Goal: Check status: Check status

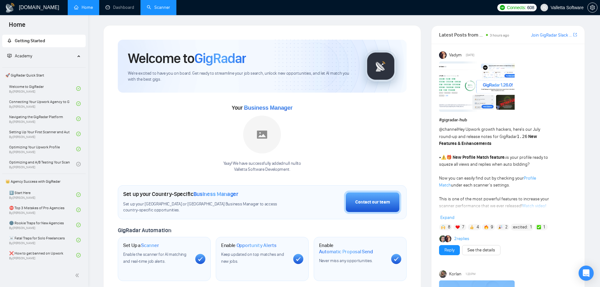
click at [153, 6] on link "Scanner" at bounding box center [158, 7] width 23 height 5
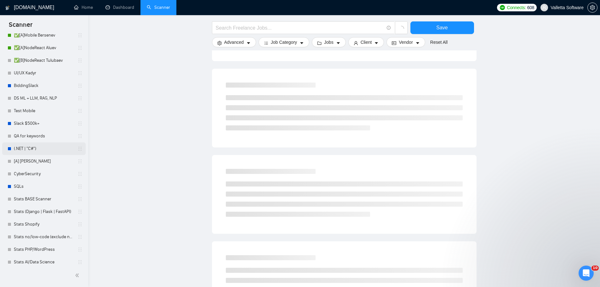
scroll to position [197, 0]
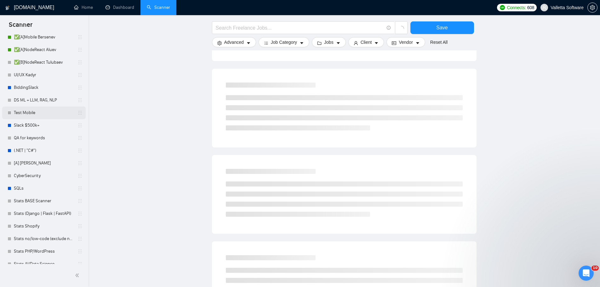
click at [34, 112] on link "Test Mobile" at bounding box center [44, 112] width 60 height 13
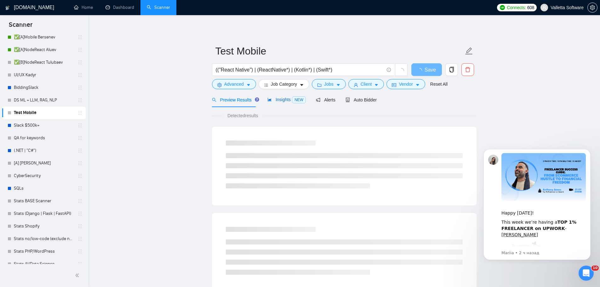
click at [281, 100] on span "Insights NEW" at bounding box center [286, 99] width 38 height 5
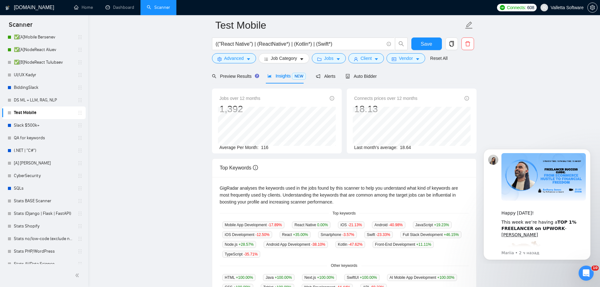
scroll to position [94, 0]
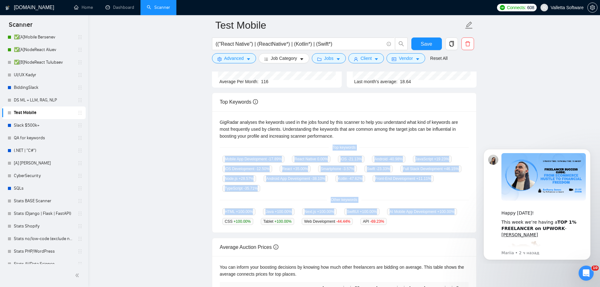
copy div "Top keywords Mobile App Development -17.89 % React Native 0.00 % iOS -21.13 % A…"
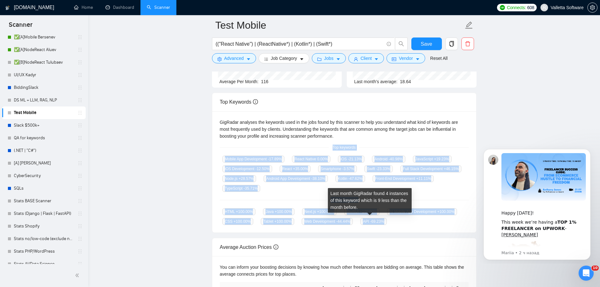
copy div "Top keywords Mobile App Development -17.89 % React Native 0.00 % iOS -21.13 % A…"
drag, startPoint x: 355, startPoint y: 166, endPoint x: 379, endPoint y: 220, distance: 59.6
click at [379, 220] on div "GigRadar analyses the keywords used in the jobs found by this scanner to help y…" at bounding box center [344, 172] width 264 height 122
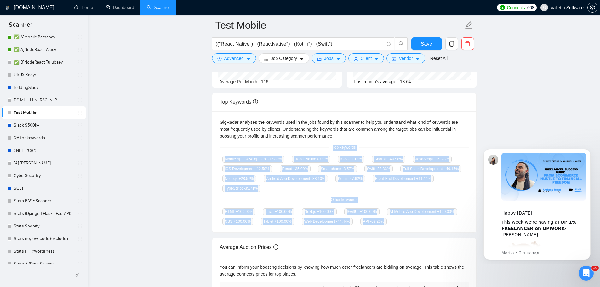
copy div "Top keywords Mobile App Development -17.89 % React Native 0.00 % iOS -21.13 % A…"
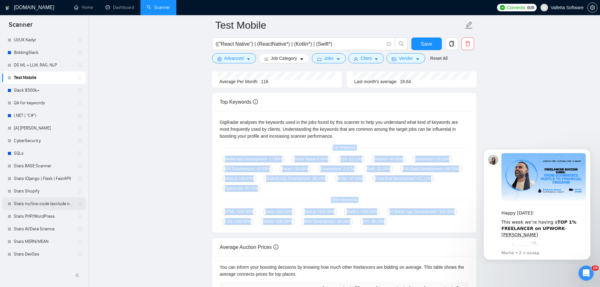
scroll to position [252, 0]
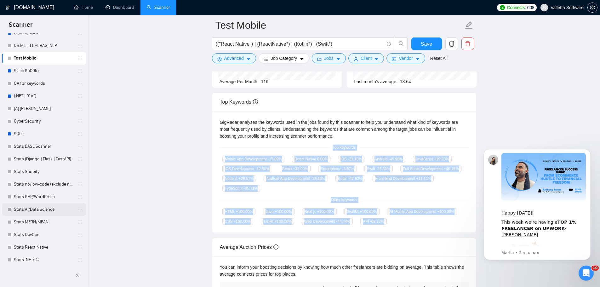
click at [42, 204] on link "Stats AI/Data Science" at bounding box center [44, 209] width 60 height 13
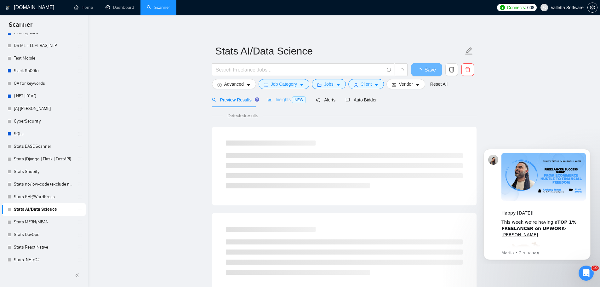
click at [288, 103] on div "Insights NEW" at bounding box center [286, 99] width 38 height 15
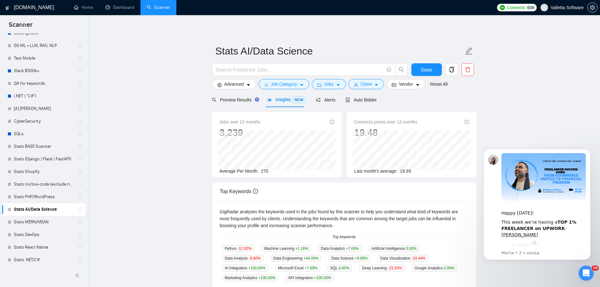
click at [296, 98] on span "NEW" at bounding box center [299, 99] width 14 height 7
click at [299, 97] on span "NEW" at bounding box center [299, 99] width 14 height 7
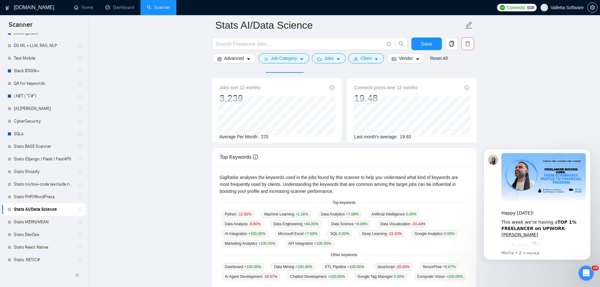
scroll to position [126, 0]
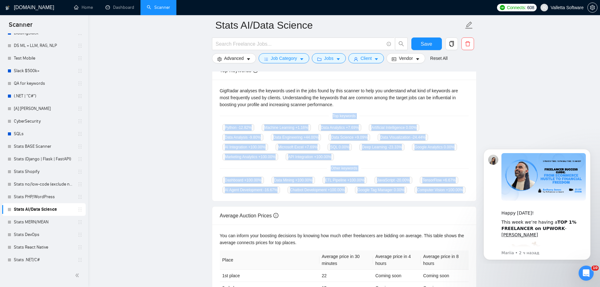
drag, startPoint x: 329, startPoint y: 114, endPoint x: 466, endPoint y: 194, distance: 158.0
click at [466, 194] on div "GigRadar analyses the keywords used in the jobs found by this scanner to help y…" at bounding box center [344, 141] width 264 height 122
copy div "Top keywords Python -12.82 % Machine Learning +1.16 % Data Analytics +7.69 % Ar…"
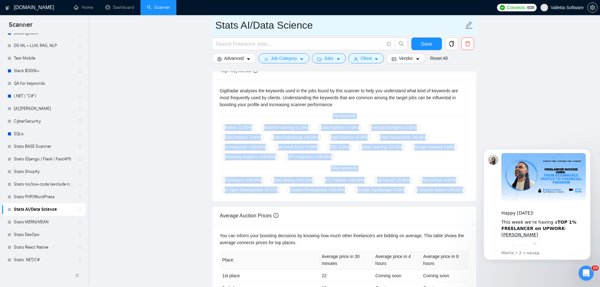
copy div "Top keywords Python -12.82 % Machine Learning +1.16 % Data Analytics +7.69 % Ar…"
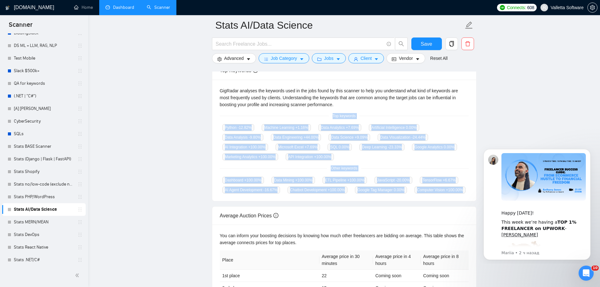
click at [108, 5] on link "Dashboard" at bounding box center [119, 7] width 29 height 5
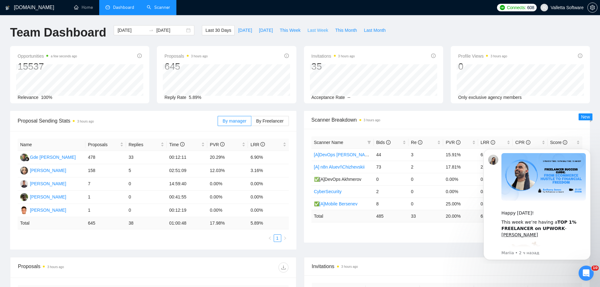
click at [309, 32] on span "Last Week" at bounding box center [317, 30] width 21 height 7
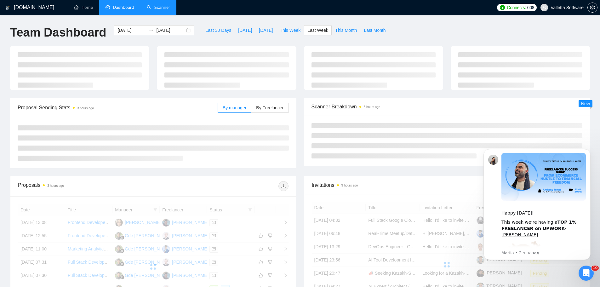
type input "[DATE]"
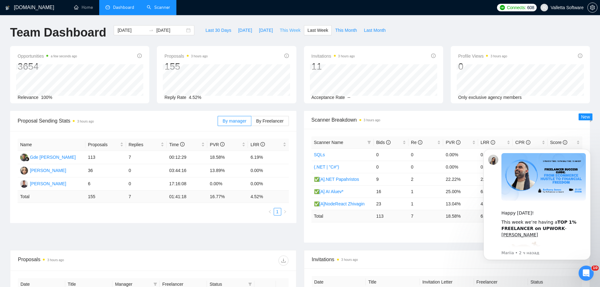
click at [290, 30] on span "This Week" at bounding box center [290, 30] width 21 height 7
type input "[DATE]"
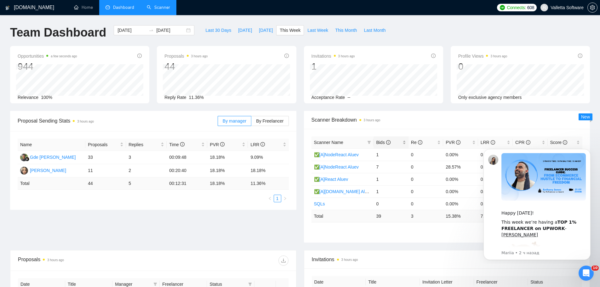
click at [380, 141] on span "Bids" at bounding box center [383, 142] width 14 height 5
click at [312, 28] on span "Last Week" at bounding box center [317, 30] width 21 height 7
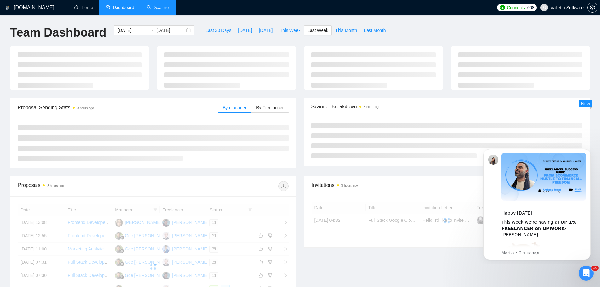
type input "[DATE]"
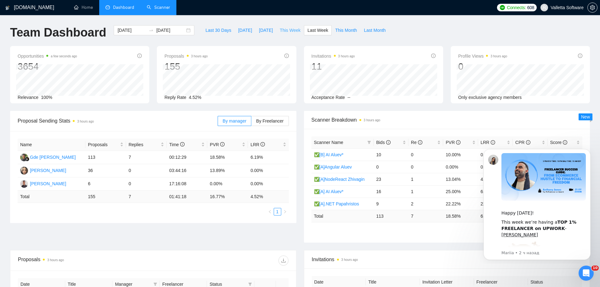
click at [292, 30] on span "This Week" at bounding box center [290, 30] width 21 height 7
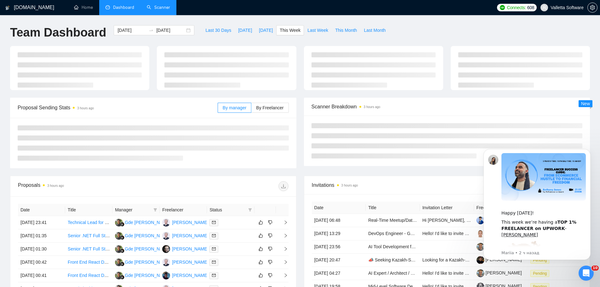
type input "[DATE]"
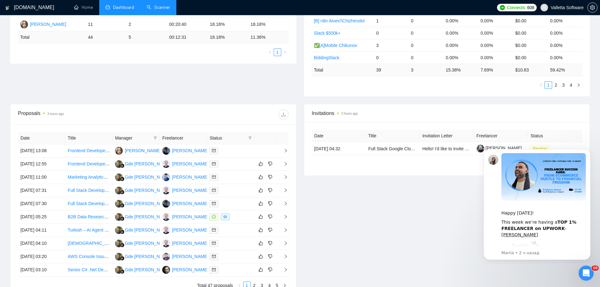
scroll to position [212, 0]
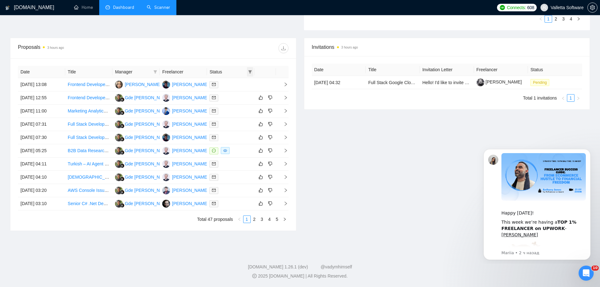
click at [247, 72] on span at bounding box center [250, 71] width 6 height 9
click at [234, 87] on li "Chat" at bounding box center [234, 84] width 38 height 10
checkbox input "true"
click at [349, 148] on div "Invitations 3 hours ago Date Title Invitation Letter Freelancer Status [DATE] 0…" at bounding box center [447, 134] width 294 height 193
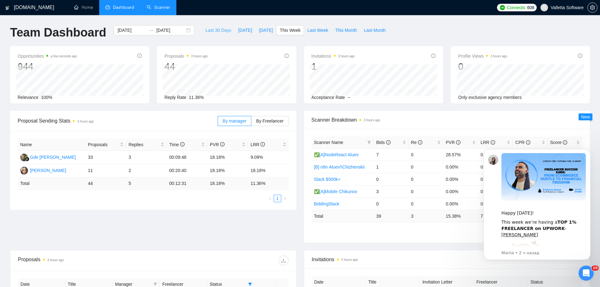
click at [214, 29] on span "Last 30 Days" at bounding box center [218, 30] width 26 height 7
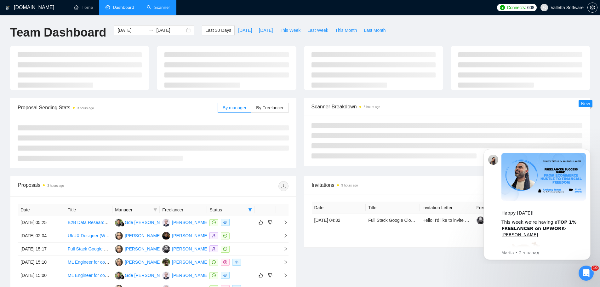
type input "[DATE]"
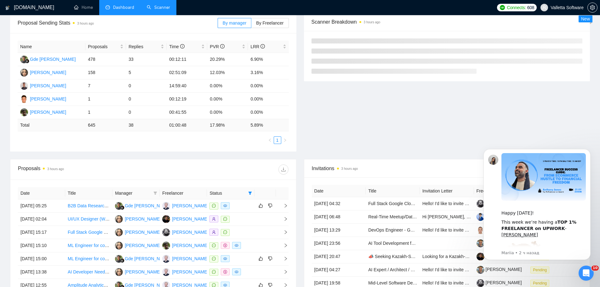
scroll to position [157, 0]
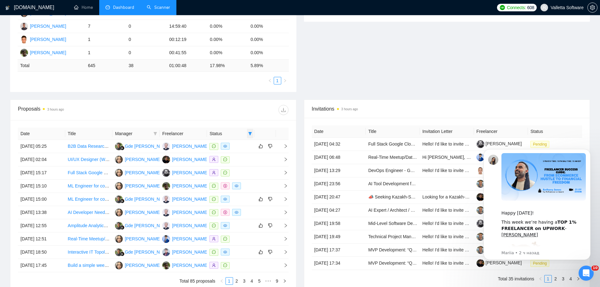
click at [251, 132] on icon "filter" at bounding box center [249, 133] width 3 height 3
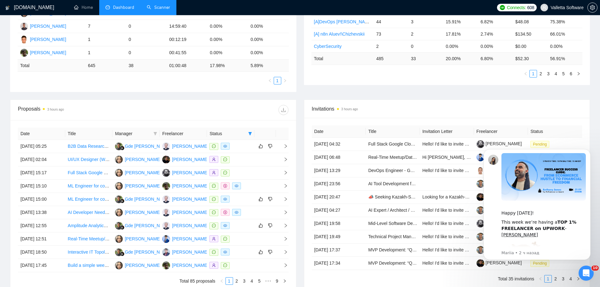
click at [250, 123] on div "Date Title Manager Freelancer Status [DATE] 05:25 B2B Data Research (Team 20–10…" at bounding box center [153, 206] width 286 height 172
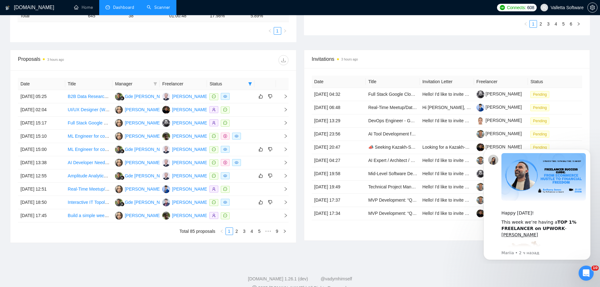
scroll to position [188, 0]
